Goal: Navigation & Orientation: Find specific page/section

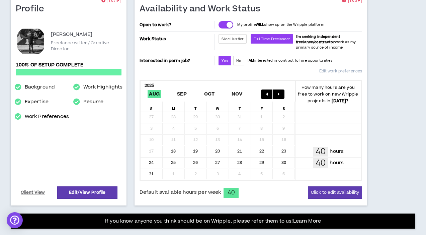
scroll to position [7, 0]
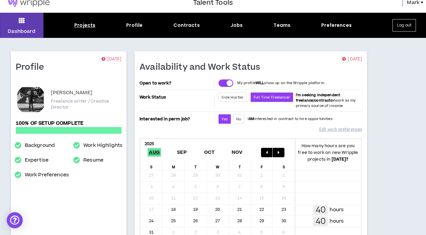
click at [88, 26] on div "Projects" at bounding box center [84, 25] width 21 height 7
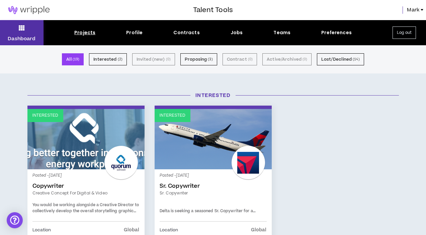
click at [23, 30] on icon at bounding box center [22, 27] width 6 height 9
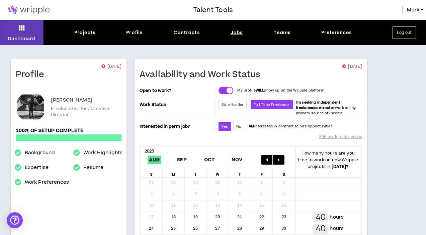
click at [233, 33] on div "Jobs" at bounding box center [237, 32] width 12 height 7
